Goal: Task Accomplishment & Management: Complete application form

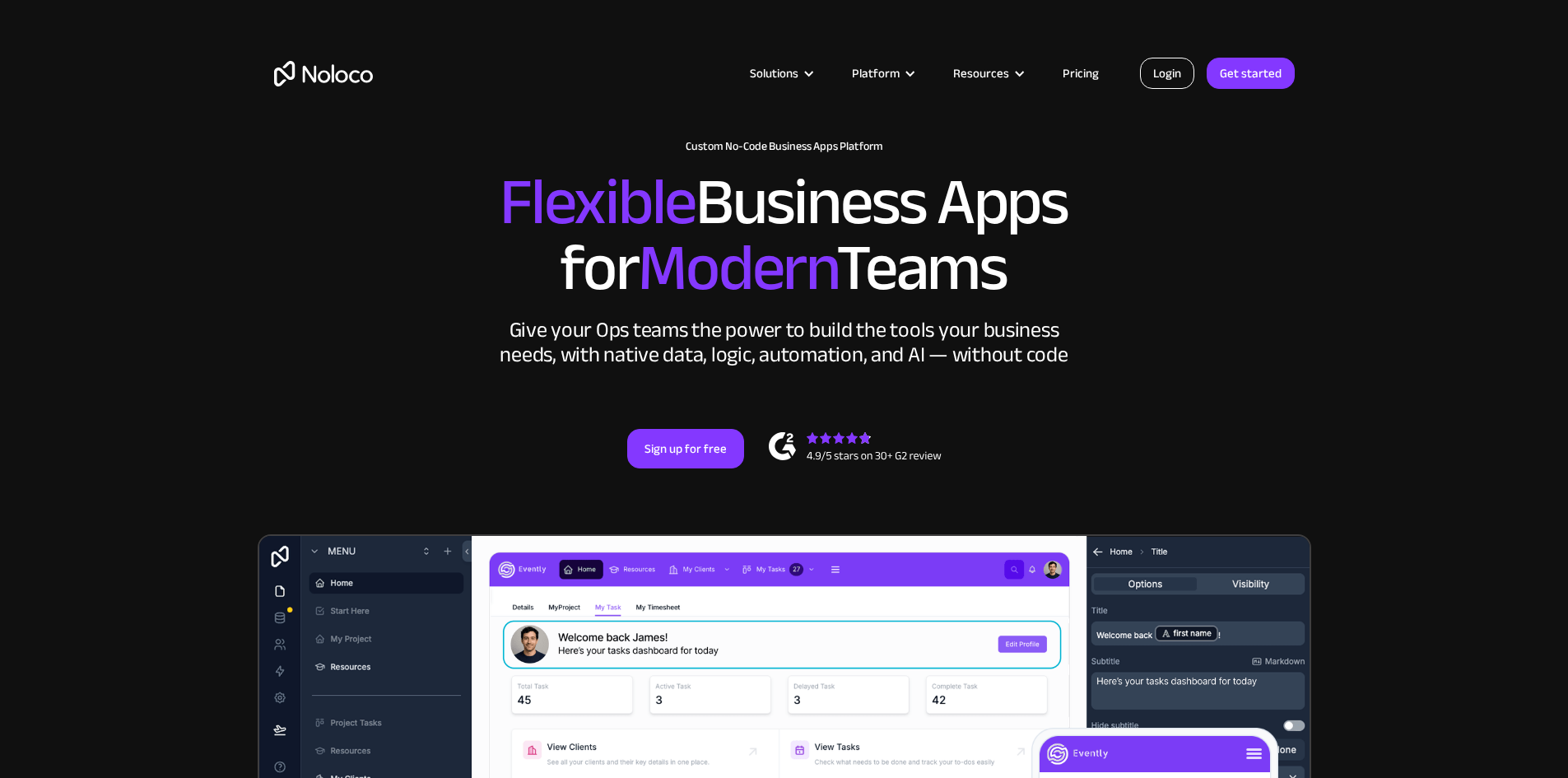
click at [1183, 67] on link "Login" at bounding box center [1167, 74] width 54 height 31
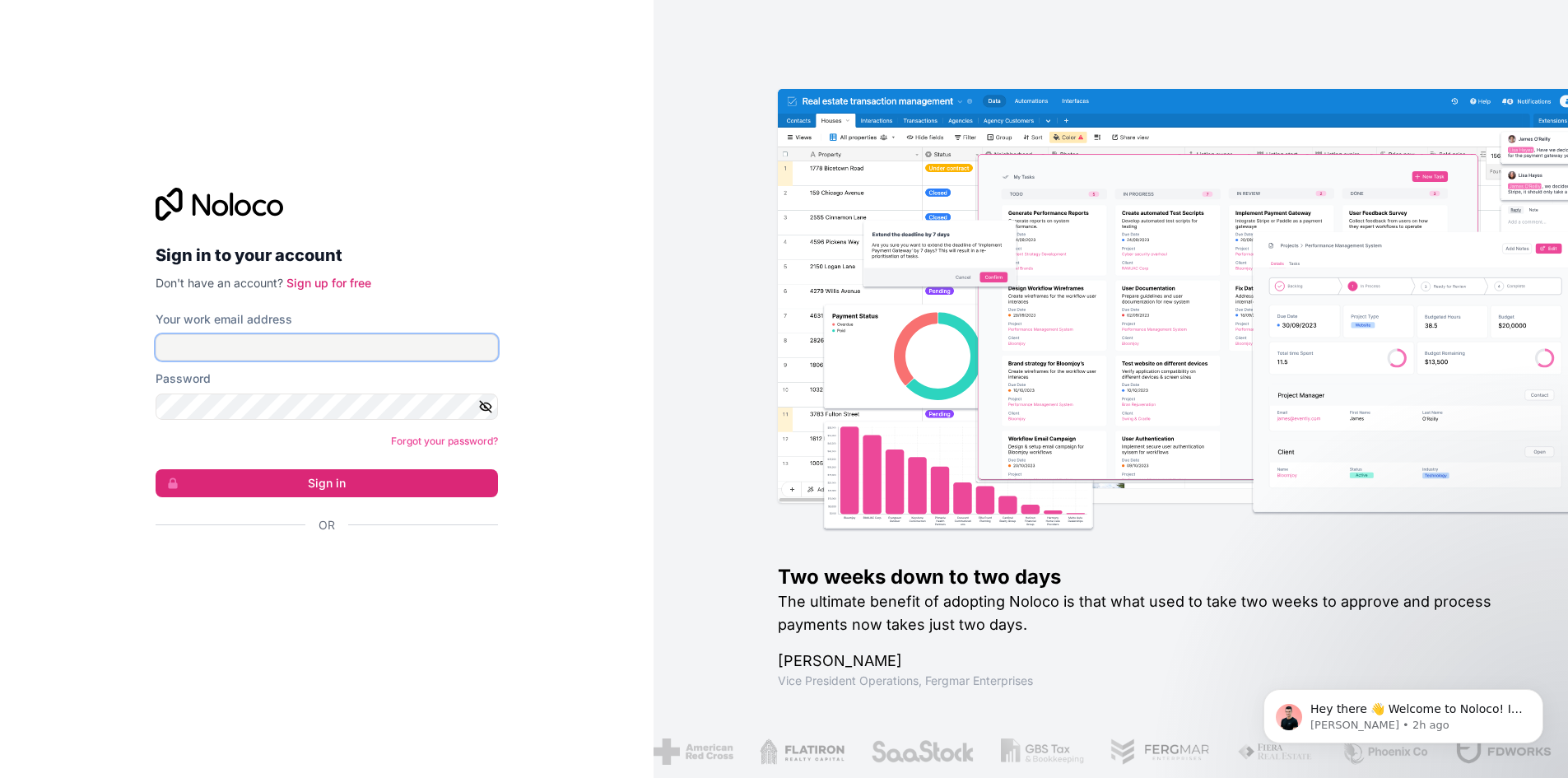
click at [381, 356] on input "Your work email address" at bounding box center [326, 347] width 342 height 27
type input "[EMAIL_ADDRESS][DOMAIN_NAME]"
click at [155, 469] on button "Sign in" at bounding box center [326, 483] width 342 height 28
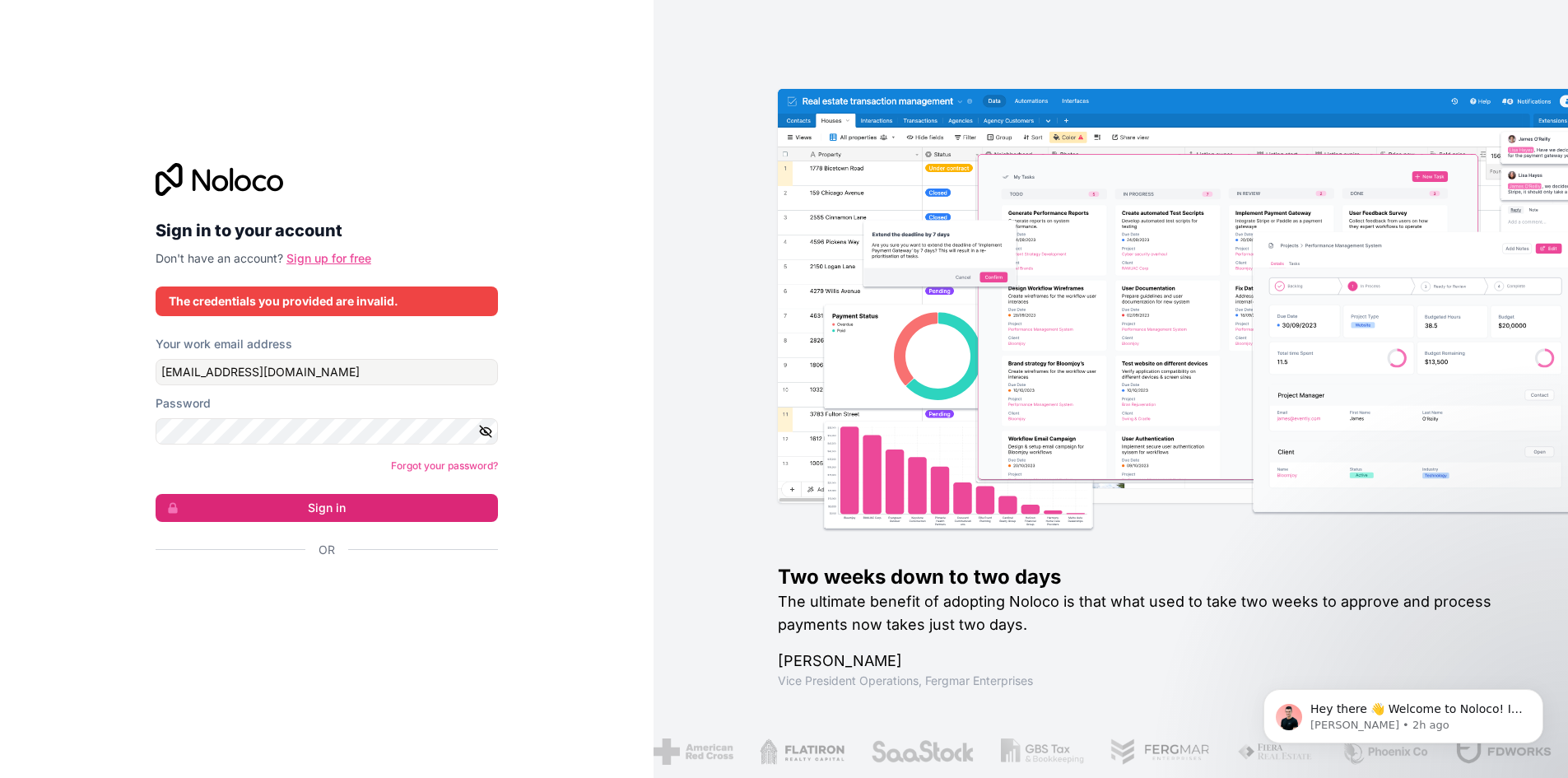
click at [333, 254] on link "Sign up for free" at bounding box center [328, 257] width 85 height 14
